Goal: Task Accomplishment & Management: Manage account settings

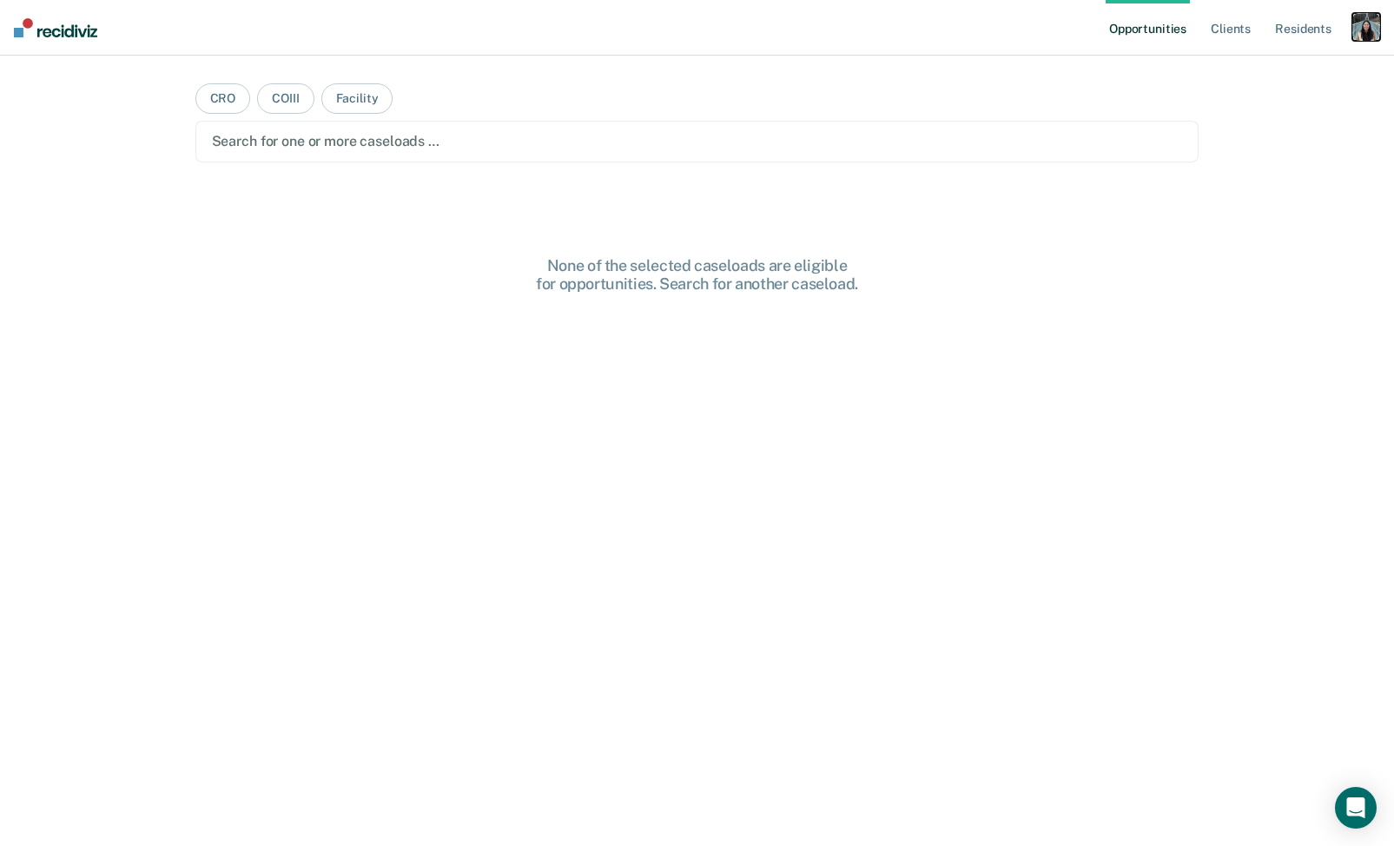
click at [1355, 29] on div "button" at bounding box center [1366, 27] width 28 height 28
click at [1275, 56] on div "Profile How it works Log Out" at bounding box center [1296, 91] width 168 height 85
click at [1264, 63] on link "Profile" at bounding box center [1296, 70] width 140 height 15
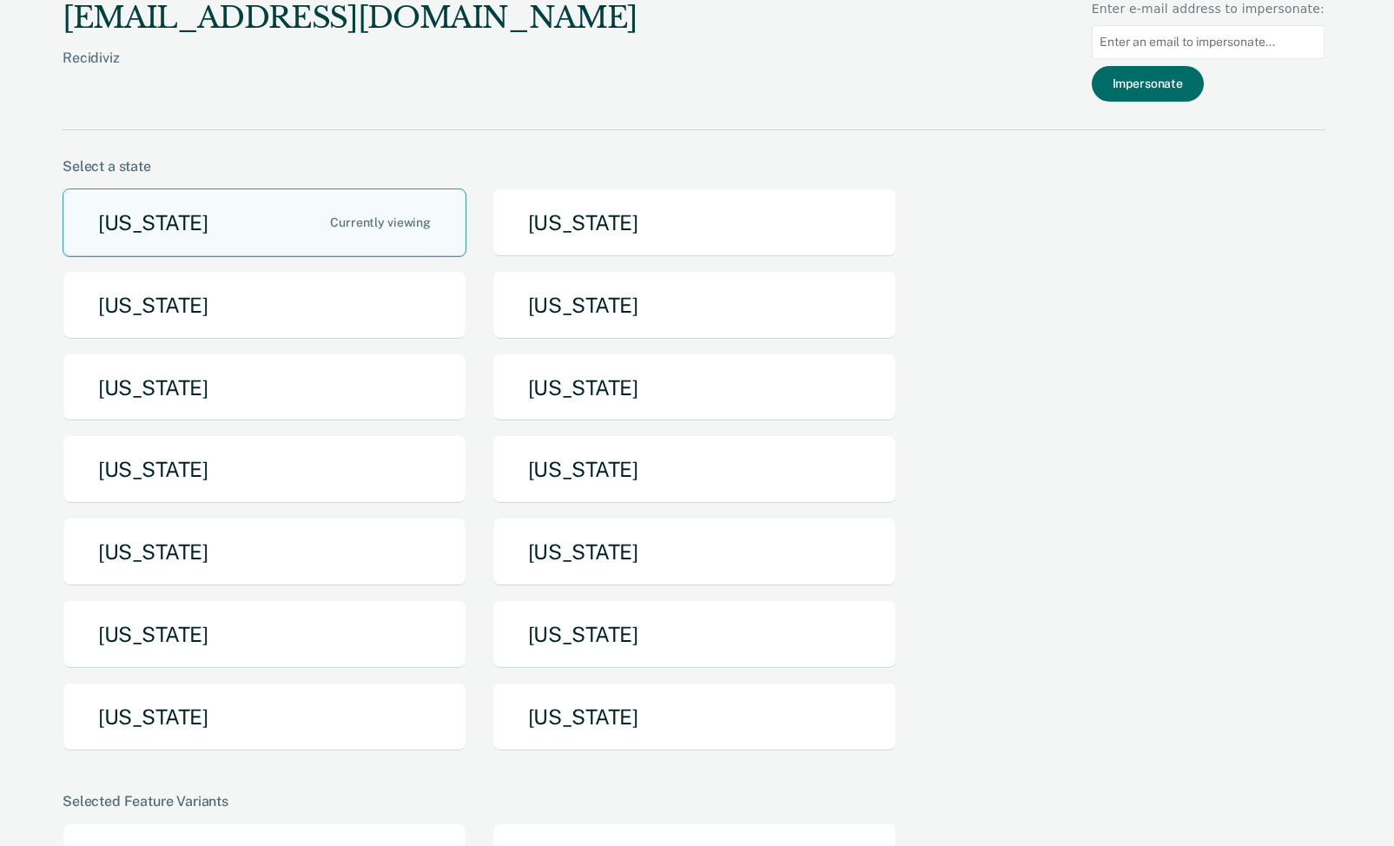
click at [1271, 49] on input at bounding box center [1207, 42] width 233 height 34
paste input "[PERSON_NAME][EMAIL_ADDRESS][PERSON_NAME][DOMAIN_NAME][US_STATE]"
type input "[PERSON_NAME][EMAIL_ADDRESS][PERSON_NAME][DOMAIN_NAME][US_STATE]"
click at [1192, 93] on button "Impersonate" at bounding box center [1147, 84] width 112 height 36
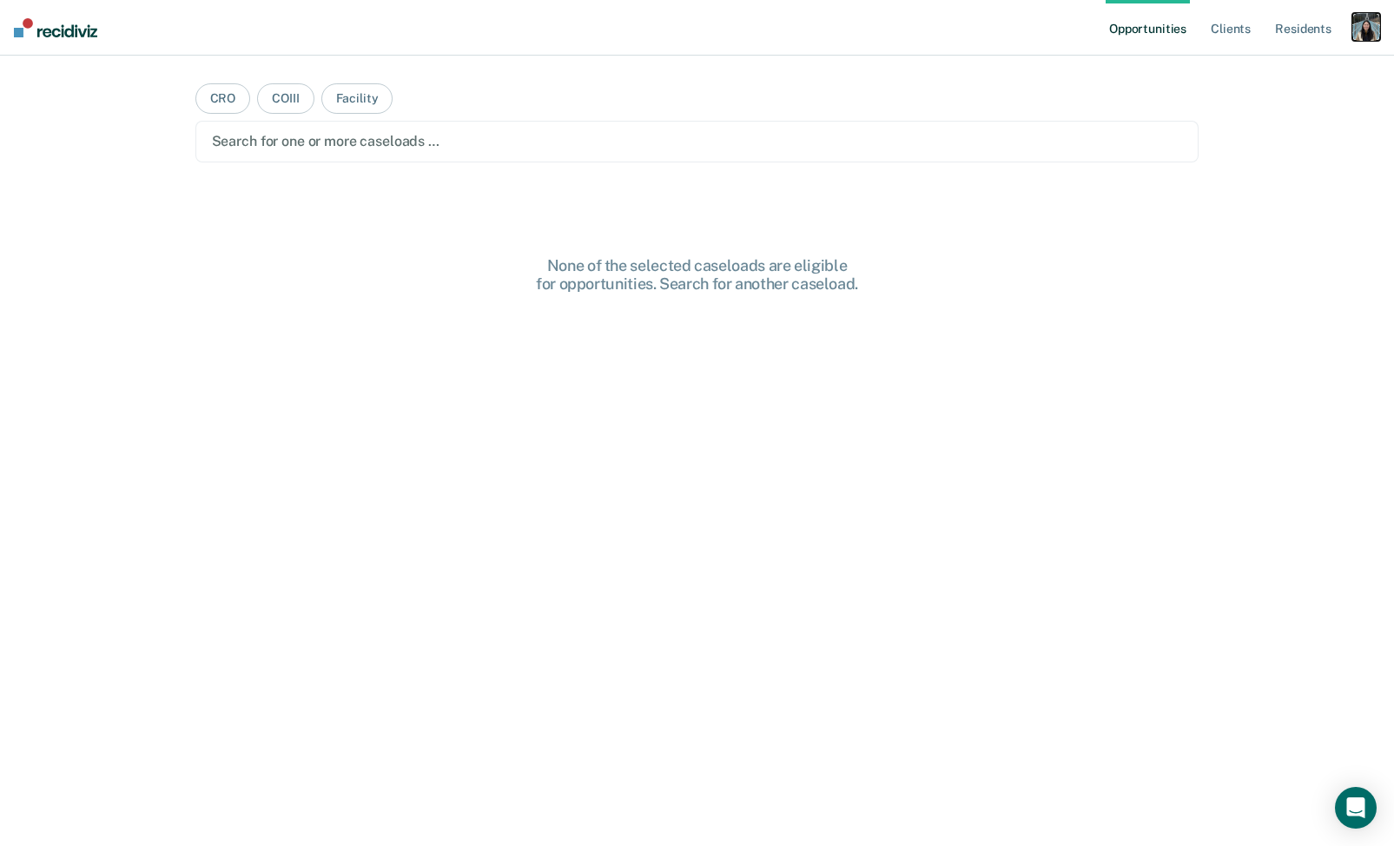
click at [1366, 29] on div "button" at bounding box center [1366, 27] width 28 height 28
click at [1282, 68] on link "Profile" at bounding box center [1296, 70] width 140 height 15
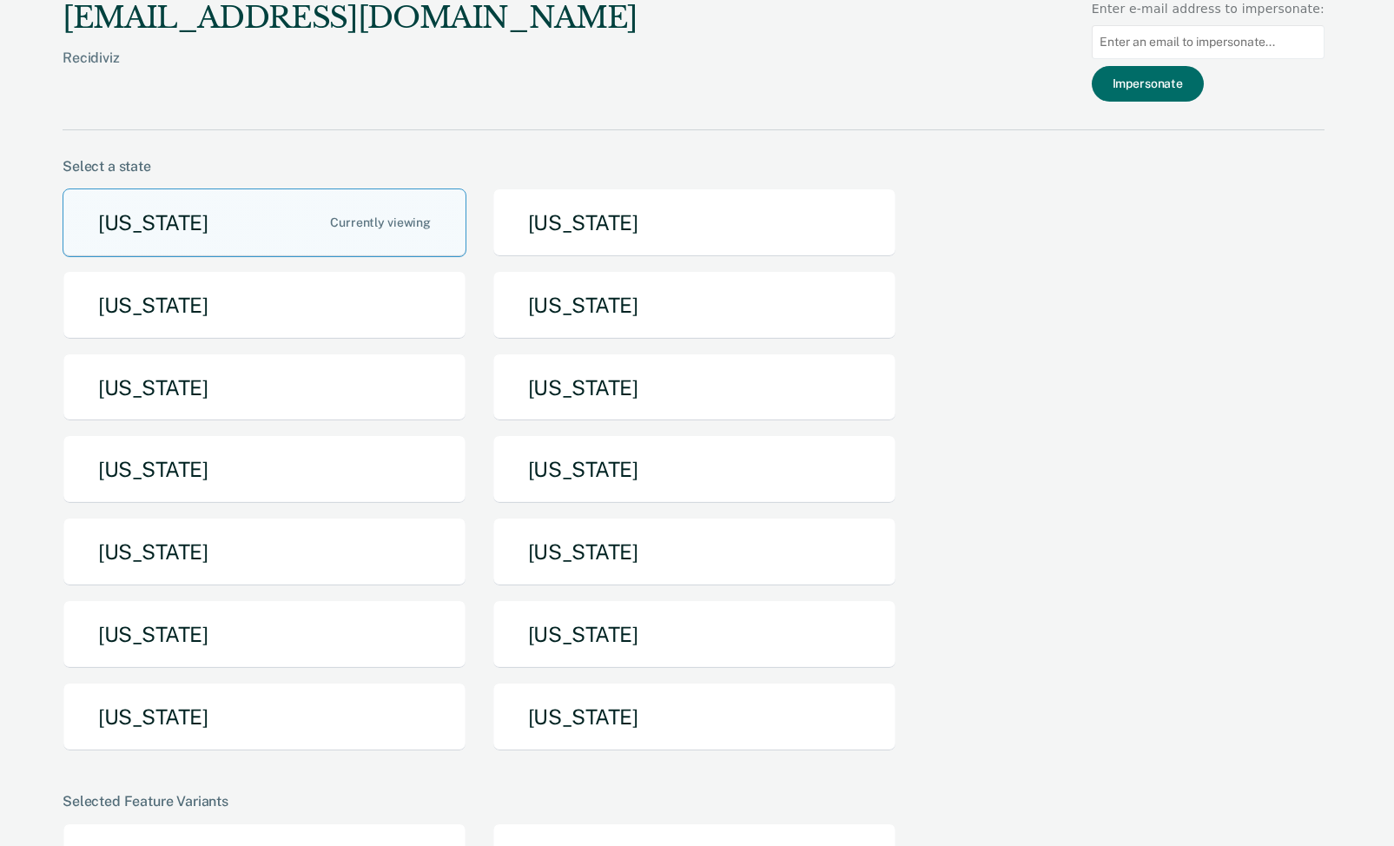
click at [1114, 43] on input at bounding box center [1207, 42] width 233 height 34
paste input "tamiya.bridges@tdcj.texas.gov"
type input "tamiya.bridges@tdcj.texas.gov"
click at [1188, 74] on button "Impersonate" at bounding box center [1147, 84] width 112 height 36
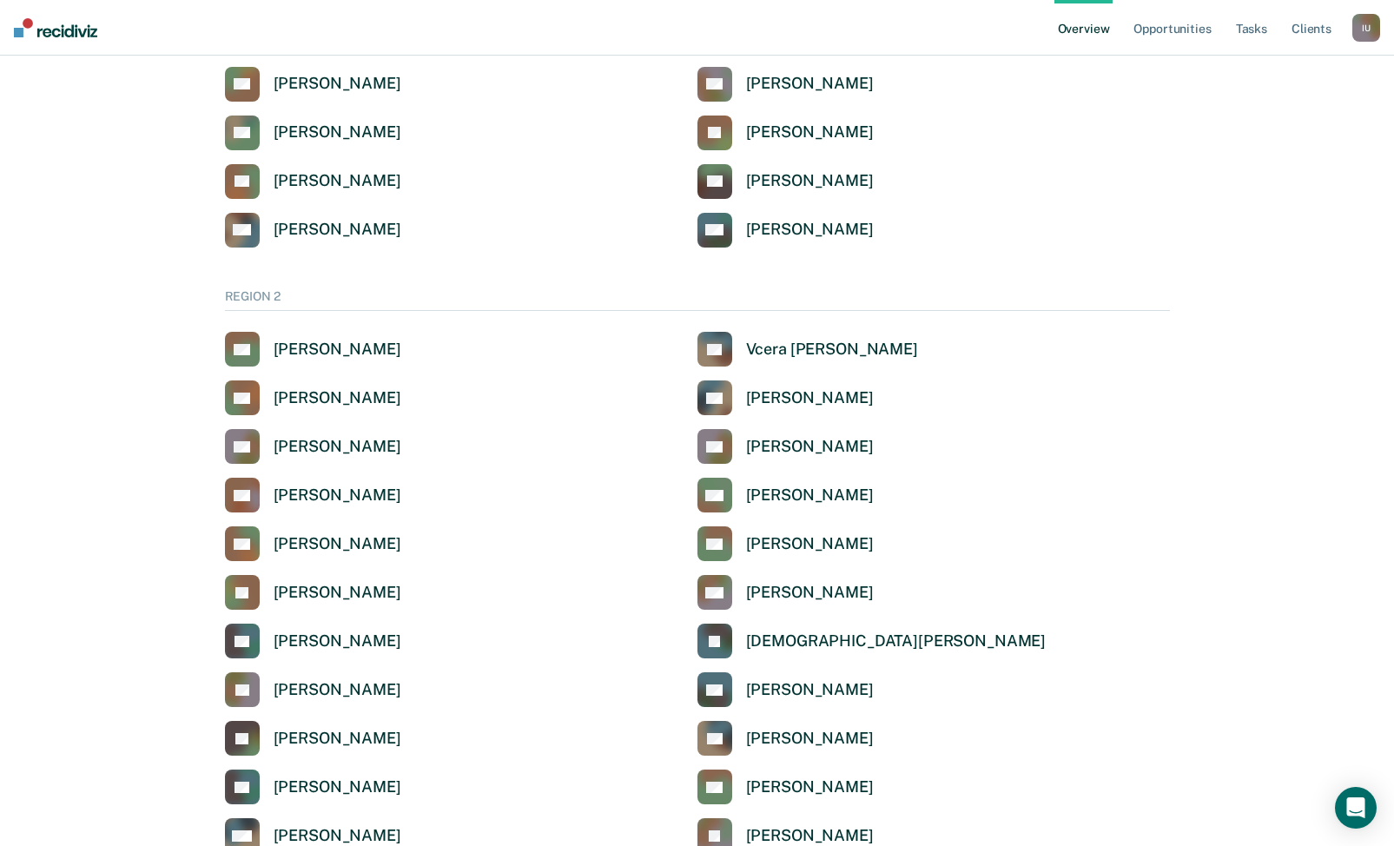
scroll to position [971, 0]
